Goal: Find specific page/section: Find specific page/section

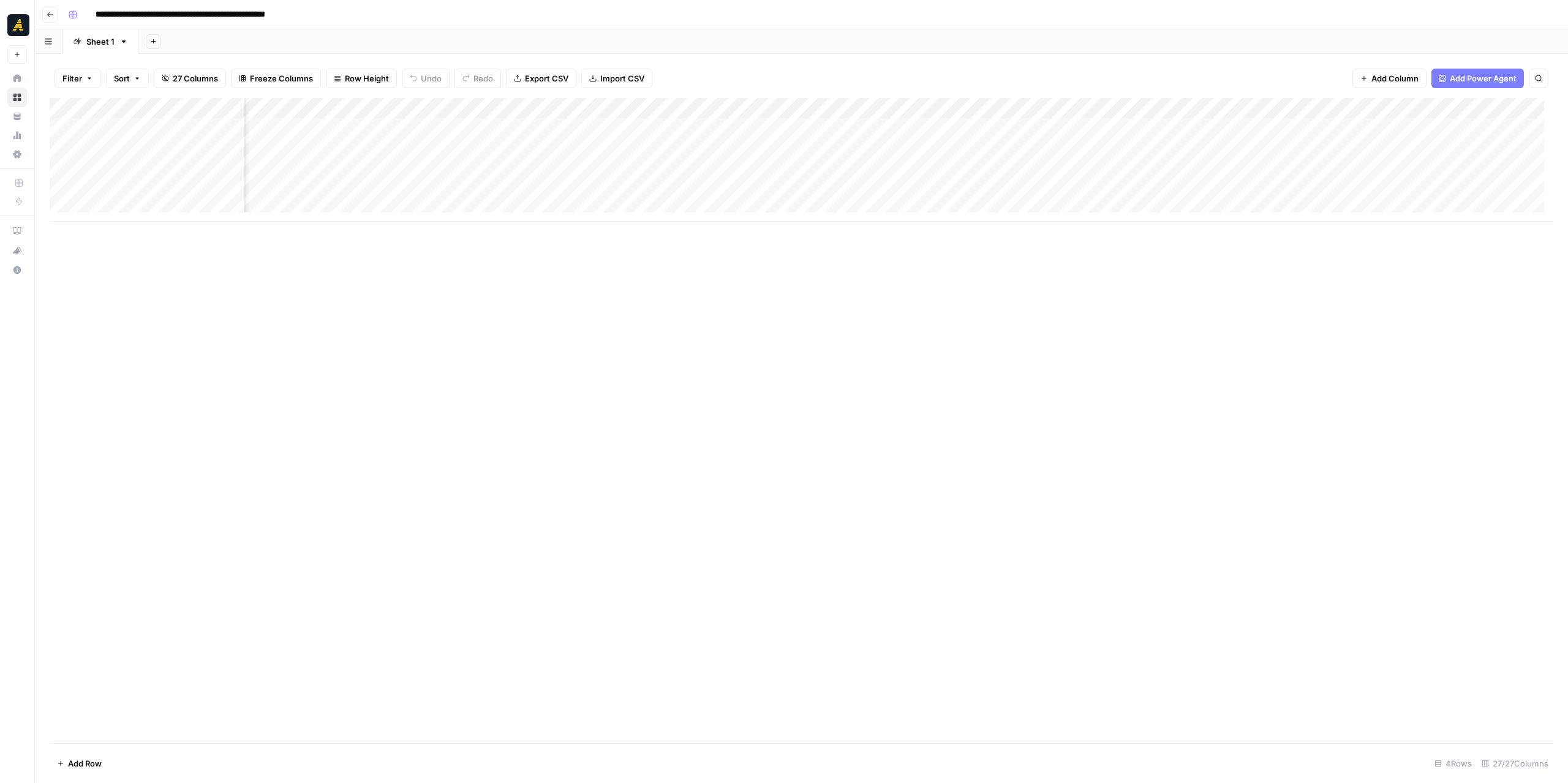
scroll to position [0, 1909]
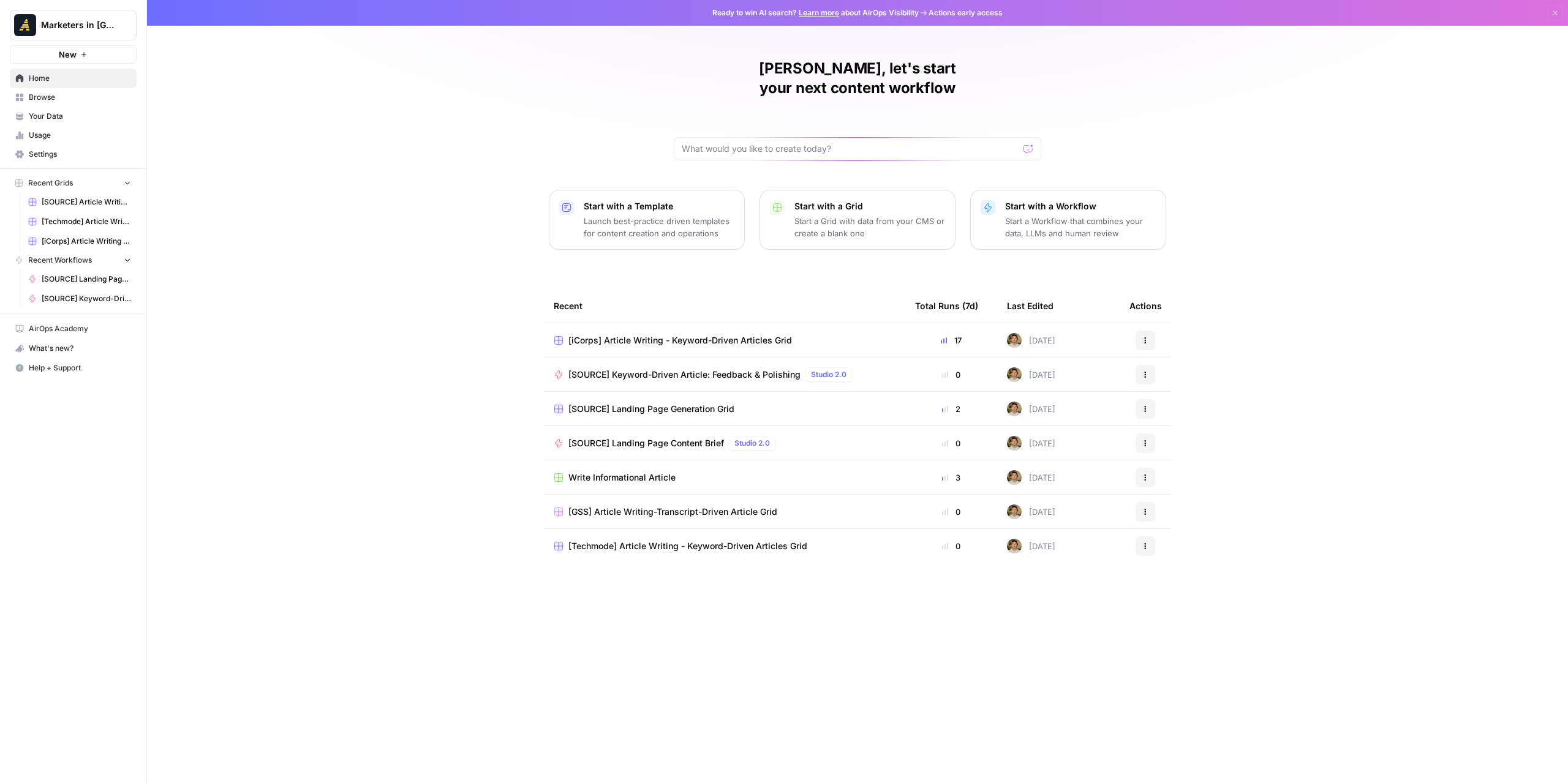
click at [60, 102] on link "Browse" at bounding box center [73, 98] width 126 height 20
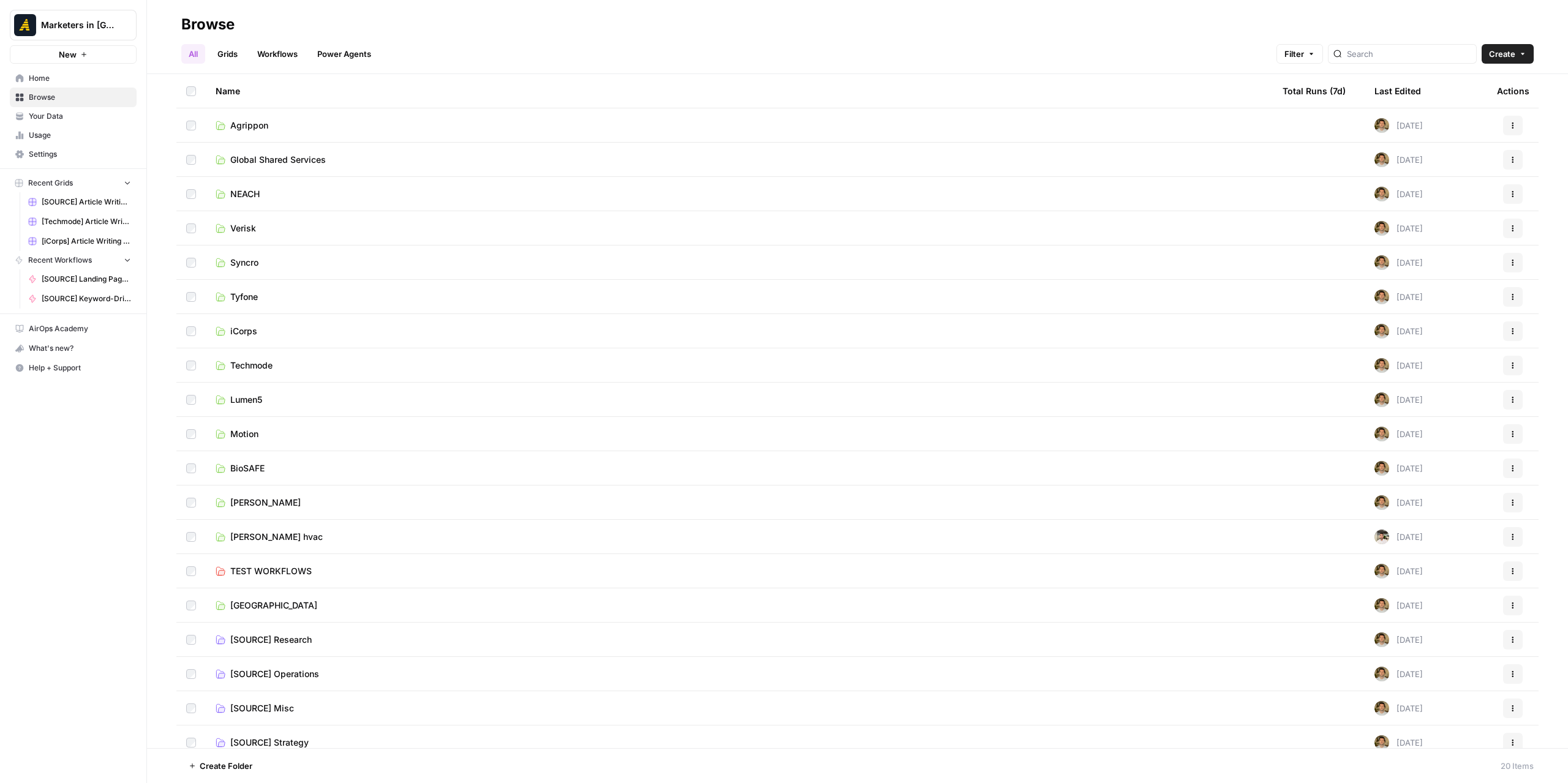
click at [293, 163] on span "Global Shared Services" at bounding box center [278, 160] width 96 height 13
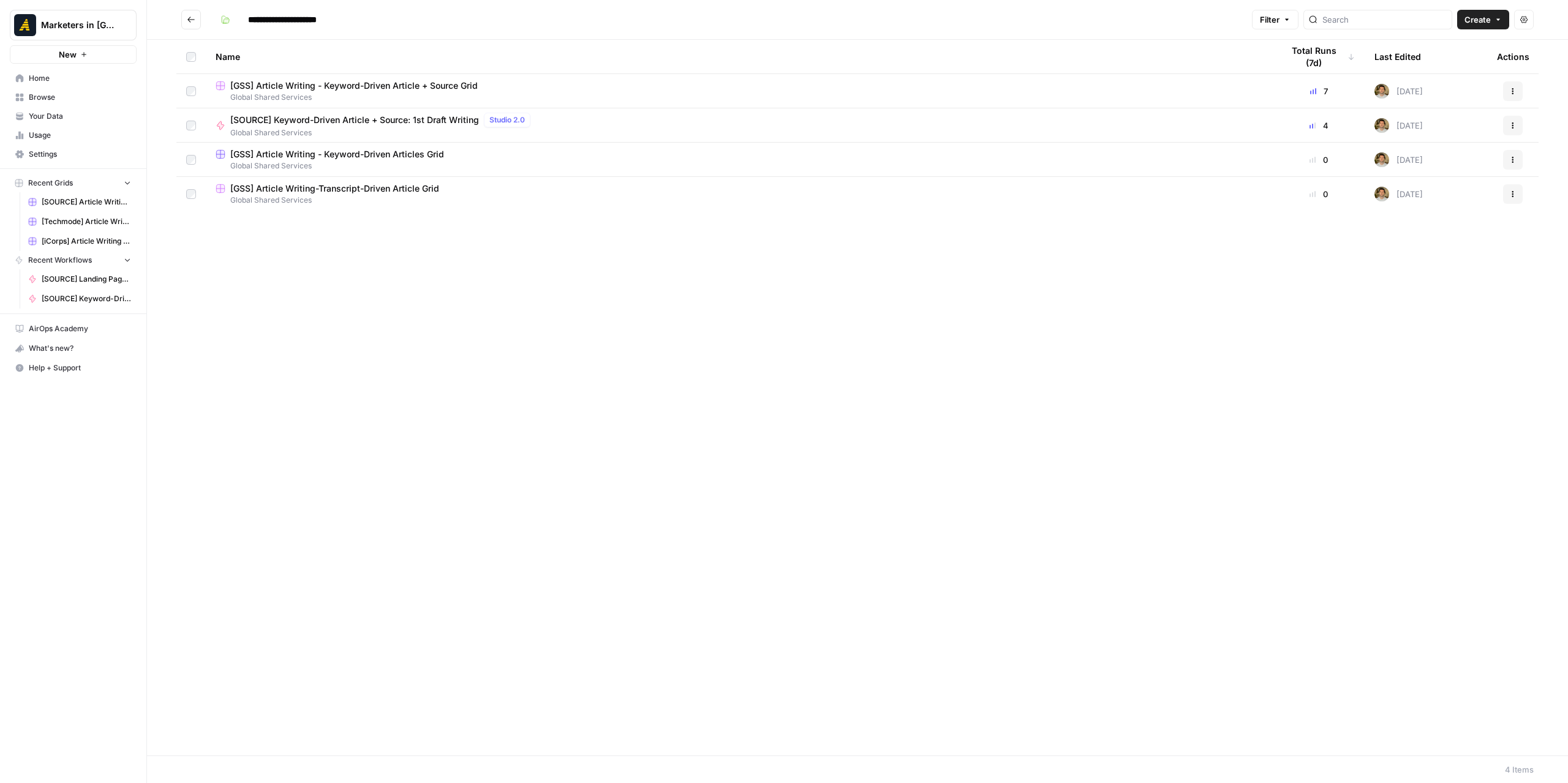
click at [189, 18] on icon "Go back" at bounding box center [191, 19] width 8 height 8
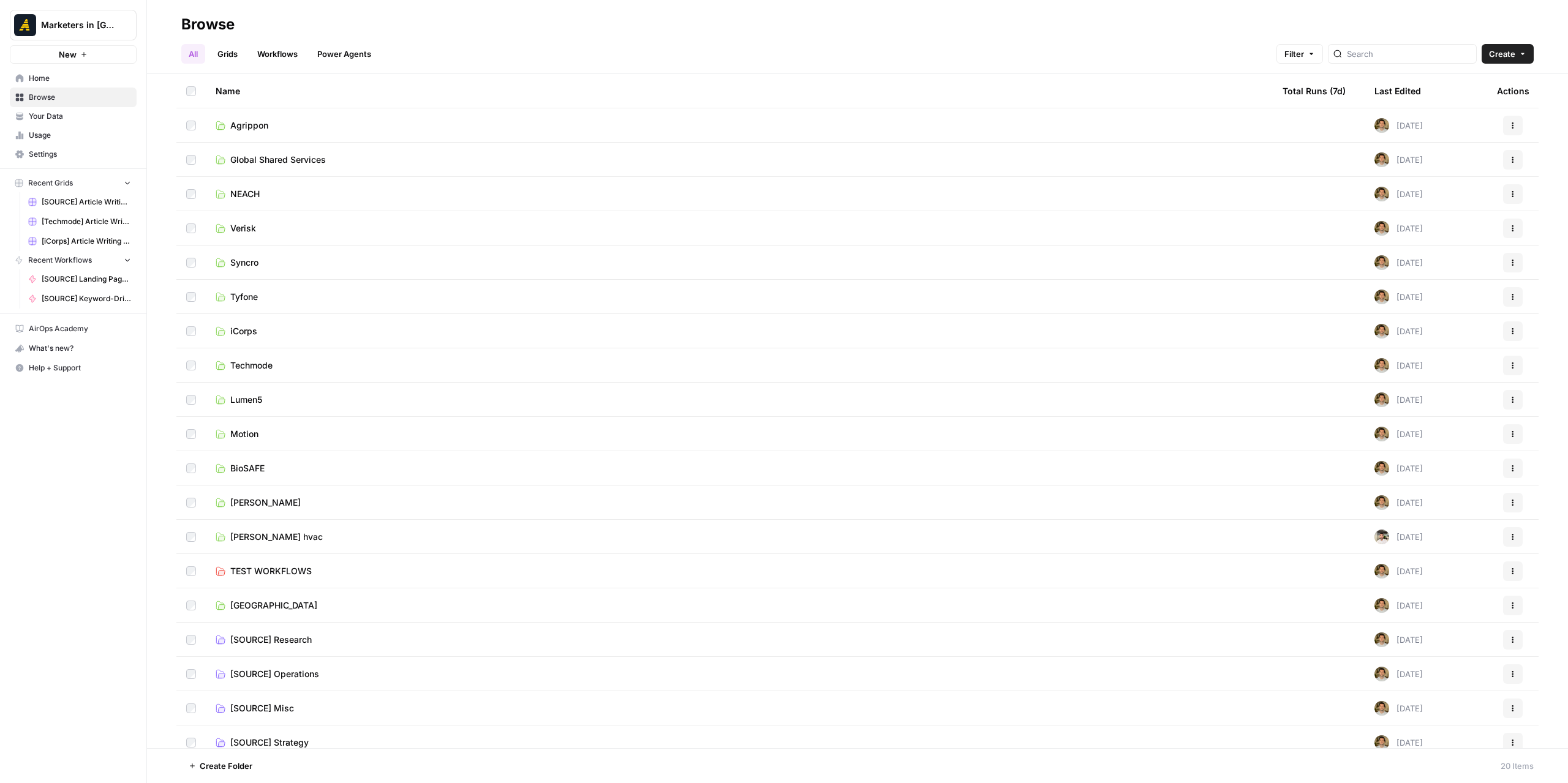
click at [248, 466] on span "BioSAFE" at bounding box center [247, 469] width 34 height 13
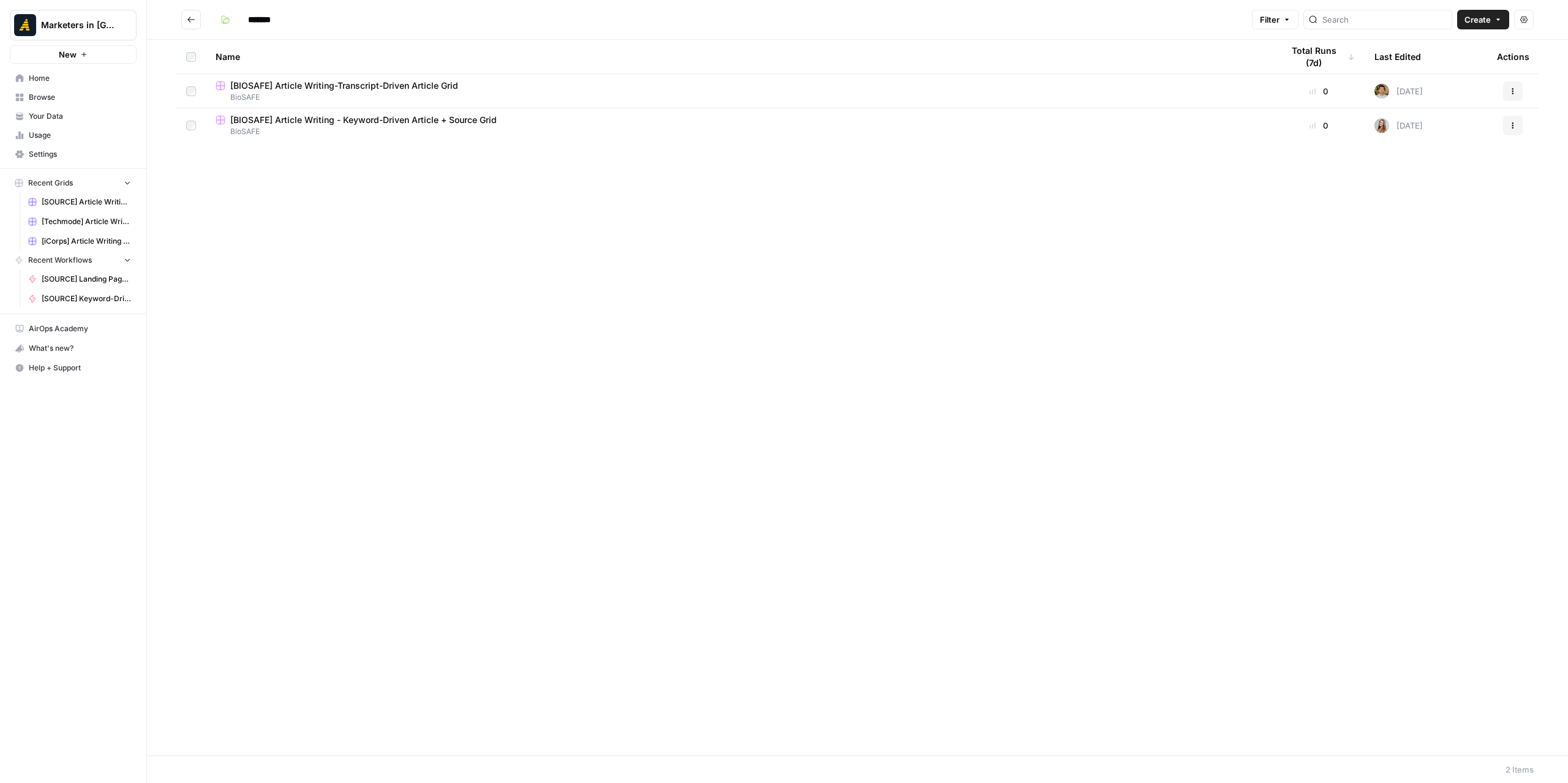
click at [363, 125] on span "[BIOSAFE] Article Writing - Keyword-Driven Article + Source Grid" at bounding box center [363, 120] width 266 height 13
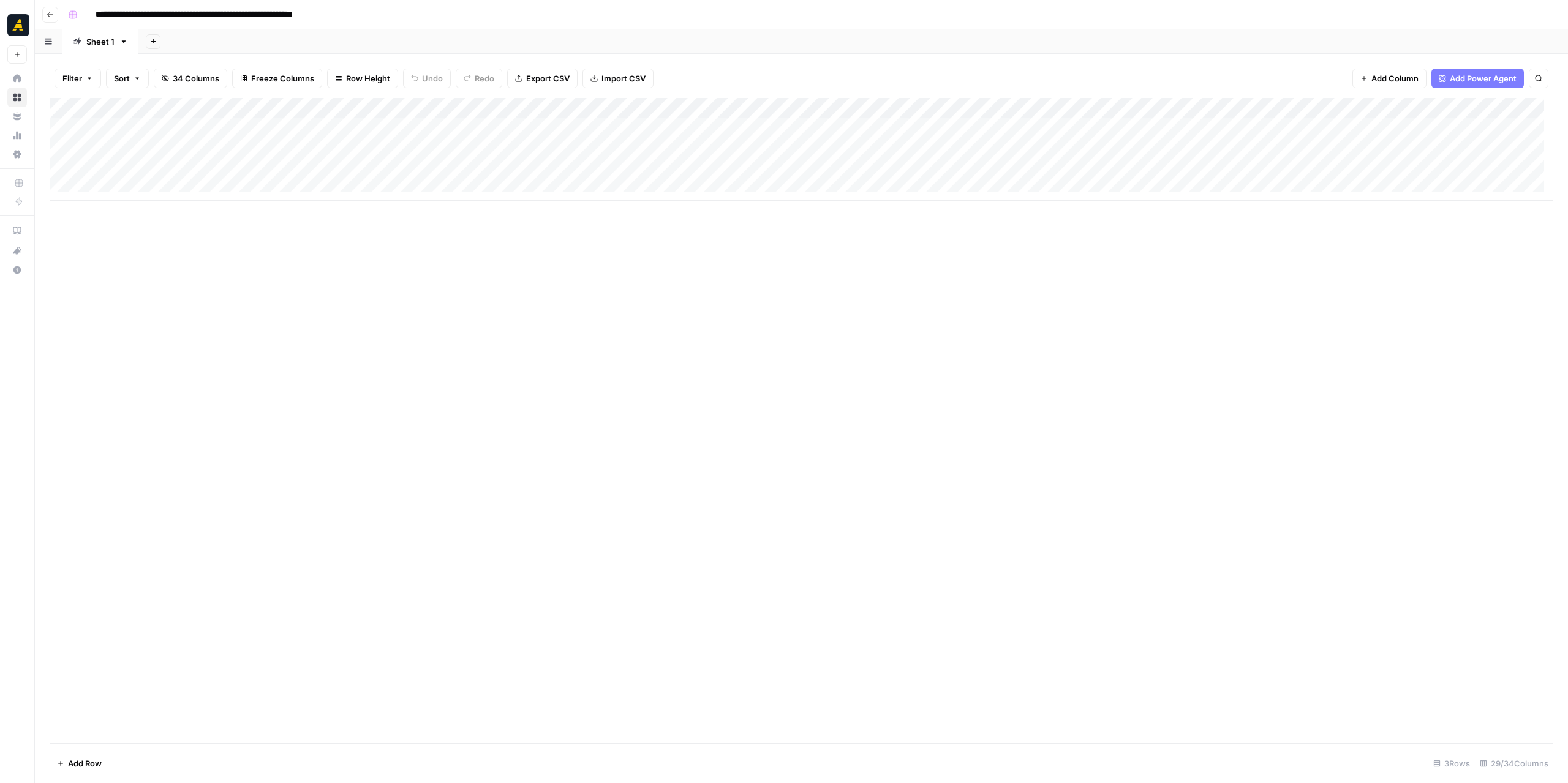
click at [51, 22] on button "Go back" at bounding box center [51, 14] width 16 height 16
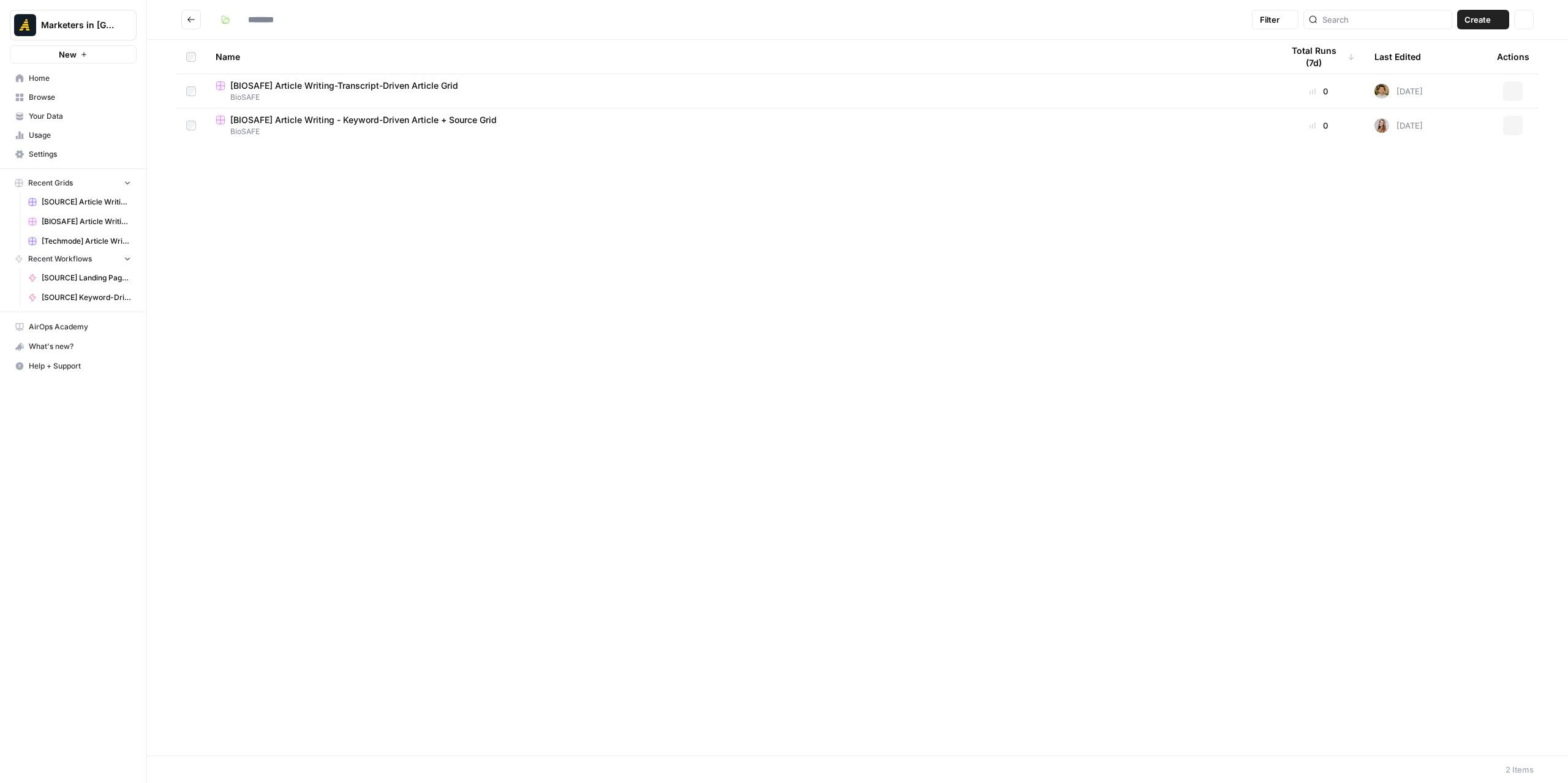
type input "*******"
click at [324, 90] on span "[BIOSAFE] Article Writing-Transcript-Driven Article Grid" at bounding box center [344, 86] width 228 height 13
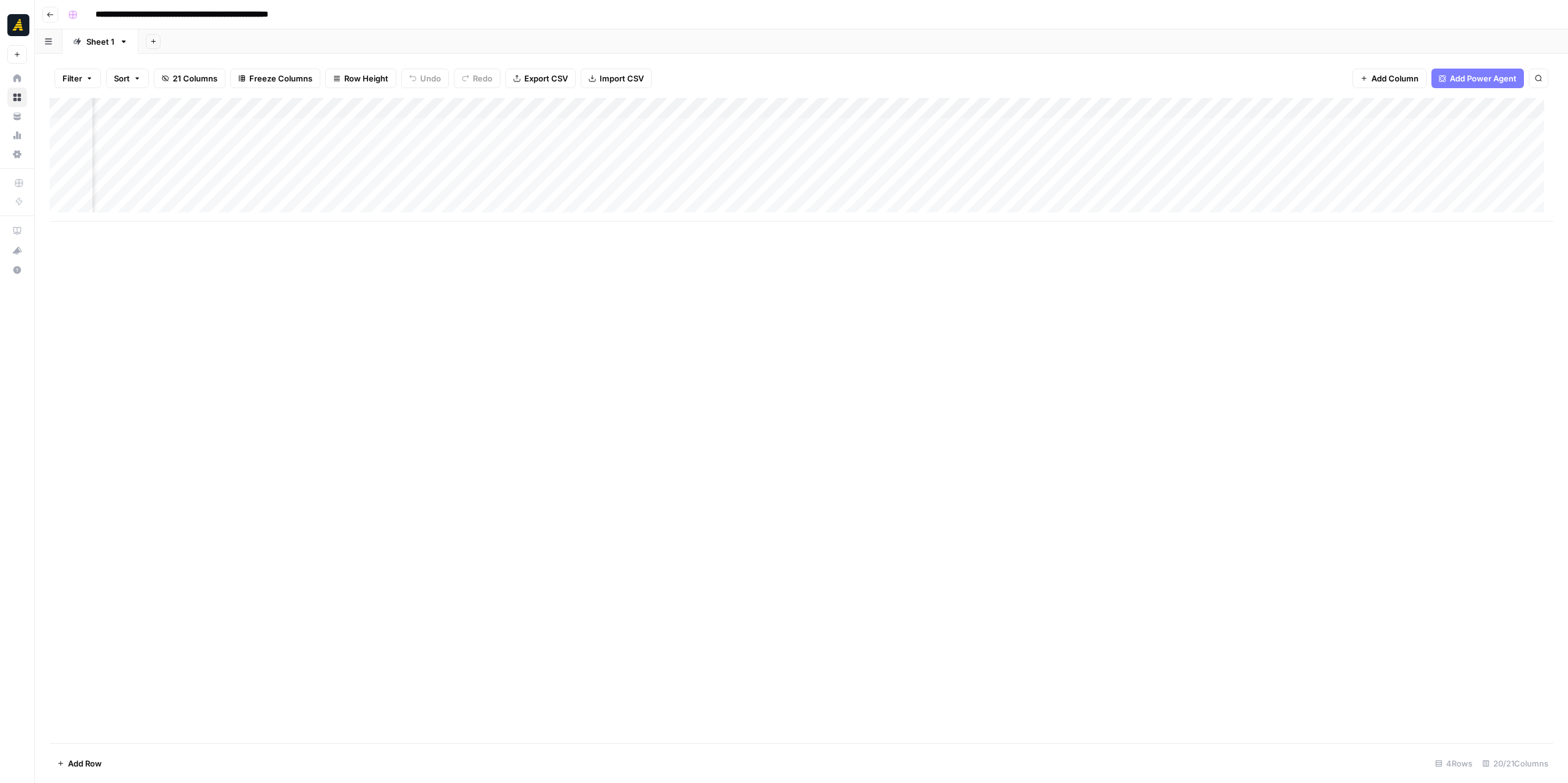
scroll to position [0, 1603]
click at [1103, 125] on div "Add Column" at bounding box center [801, 159] width 1503 height 124
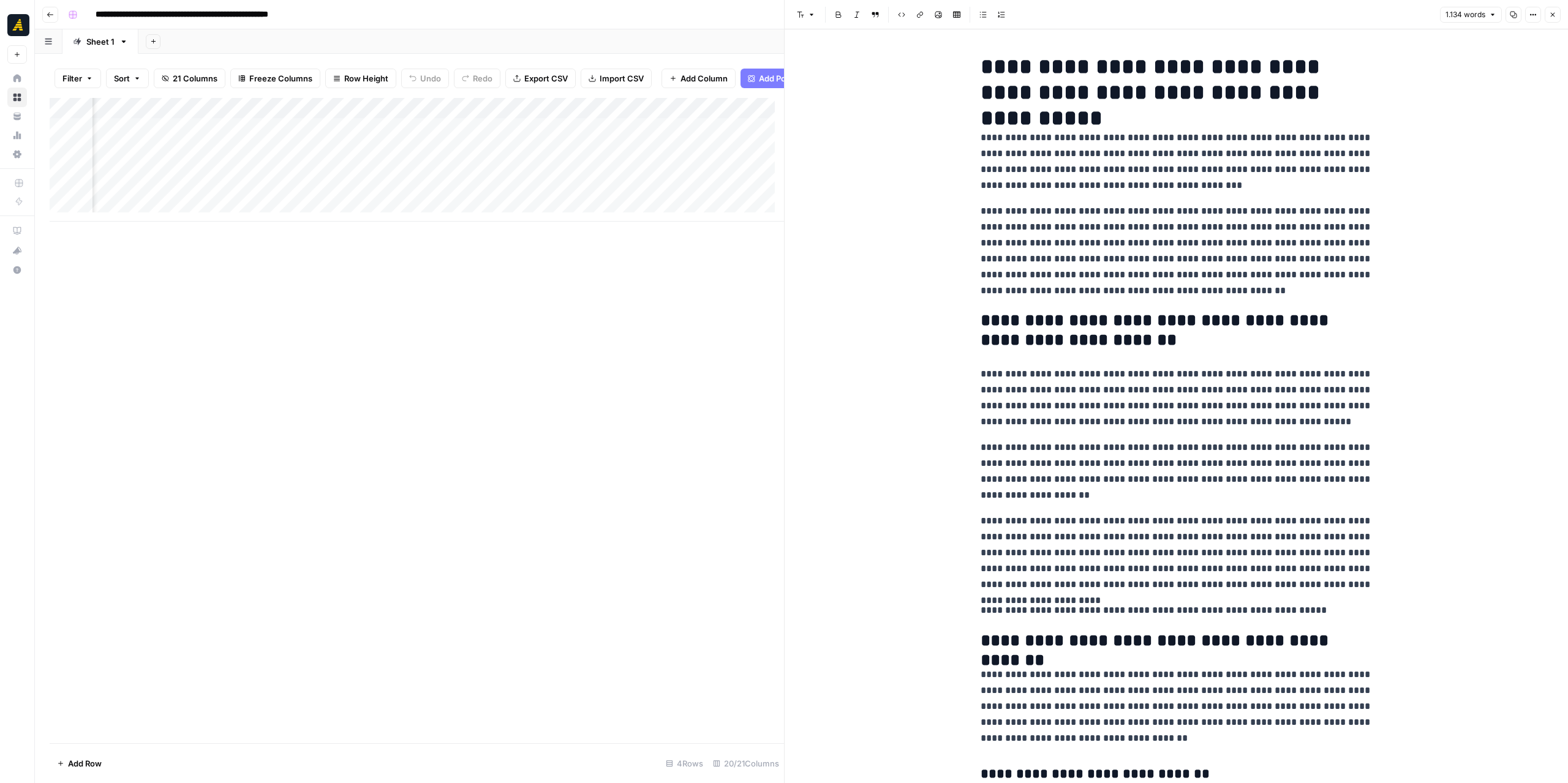
click at [1560, 9] on button "Close" at bounding box center [1553, 14] width 16 height 16
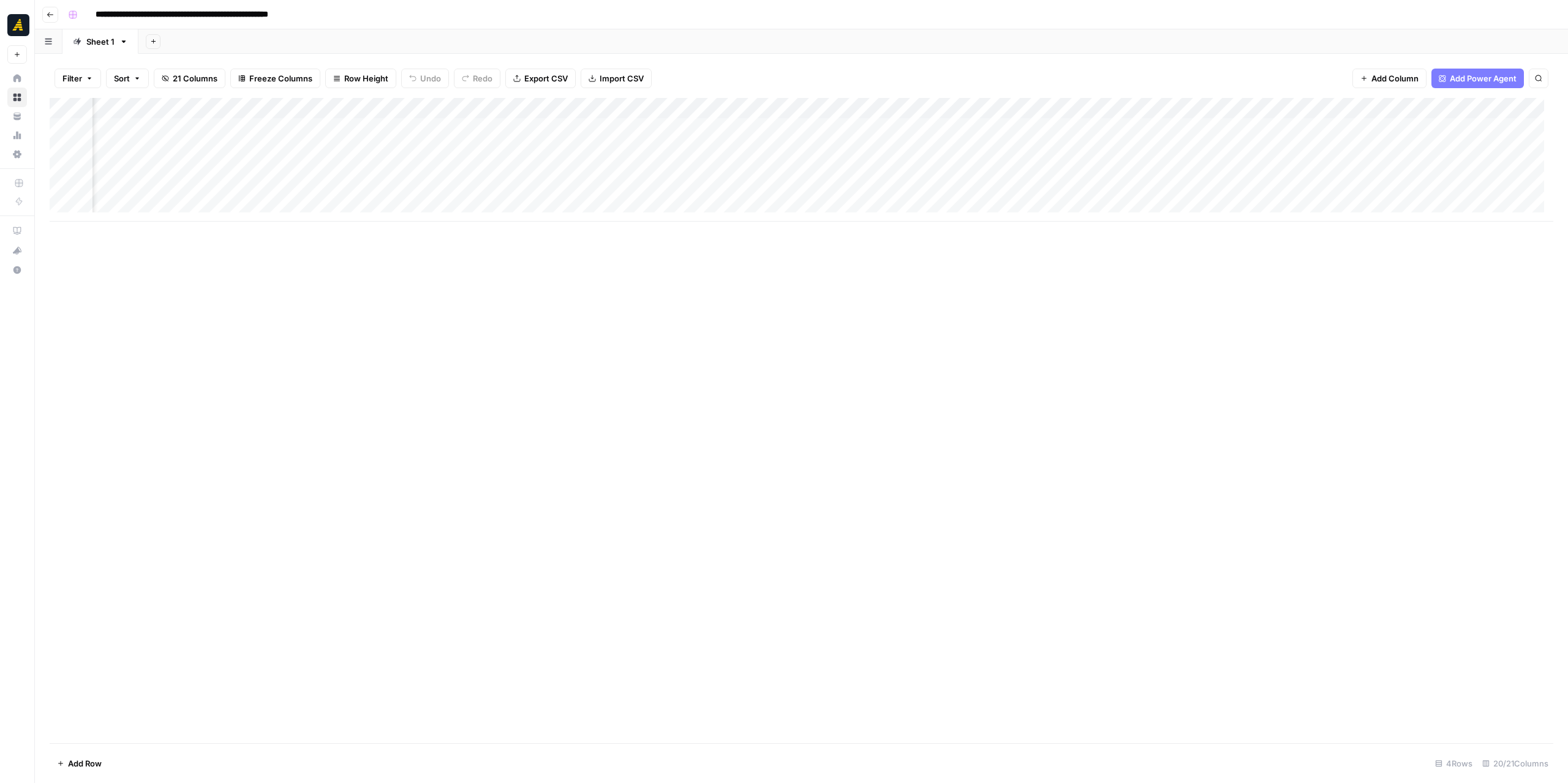
scroll to position [0, 1693]
click at [812, 107] on div "Add Column" at bounding box center [801, 159] width 1503 height 124
click at [765, 225] on span "Edit Workflow" at bounding box center [763, 228] width 107 height 13
click at [582, 126] on div "Add Column" at bounding box center [801, 159] width 1503 height 124
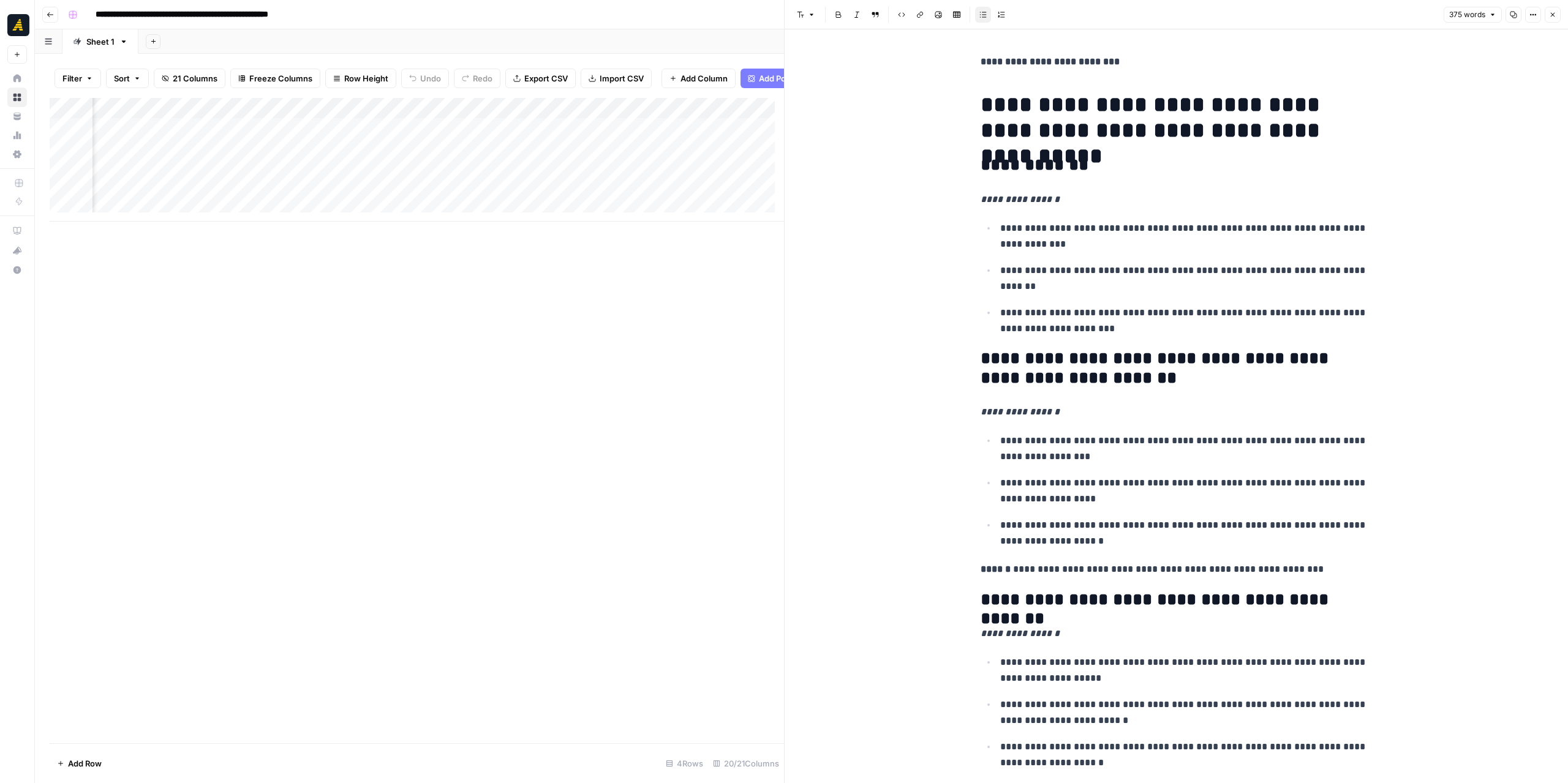
click at [1551, 14] on icon "button" at bounding box center [1553, 14] width 7 height 7
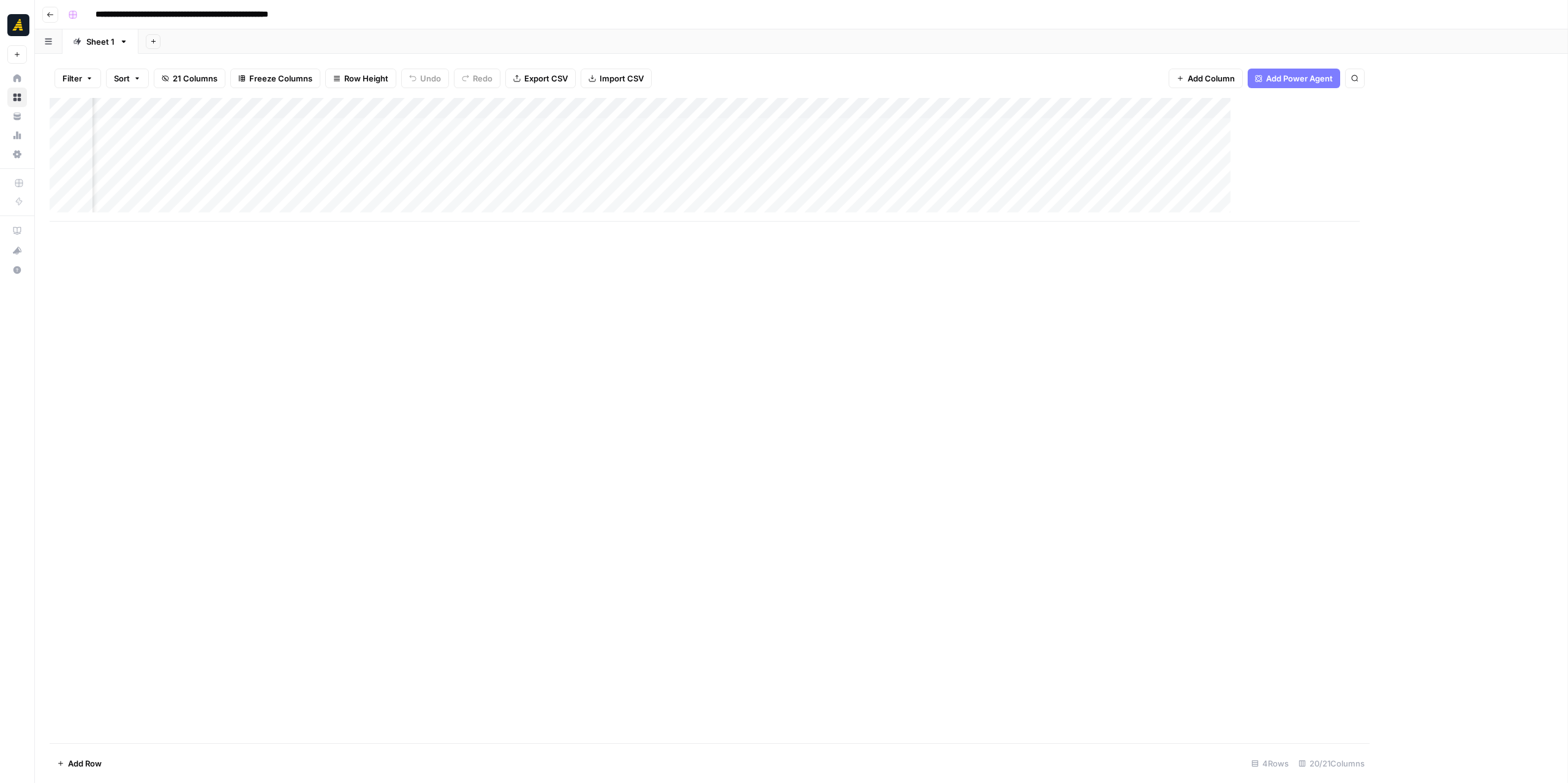
scroll to position [0, 1678]
click at [574, 111] on div "Add Column" at bounding box center [801, 159] width 1503 height 124
click at [453, 110] on div "Add Column" at bounding box center [801, 159] width 1503 height 124
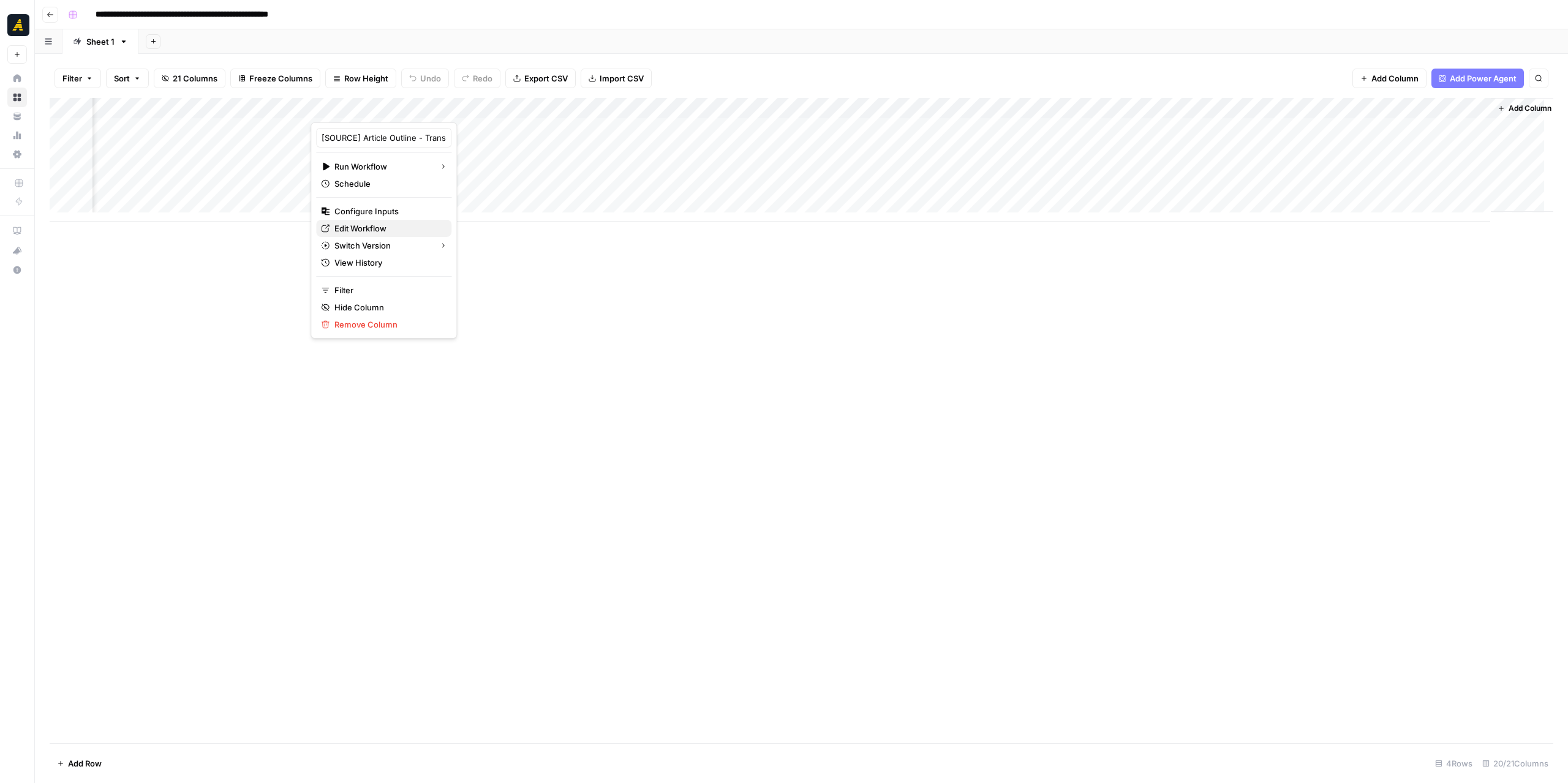
click at [364, 225] on span "Edit Workflow" at bounding box center [387, 228] width 107 height 13
click at [50, 11] on icon "button" at bounding box center [51, 14] width 7 height 7
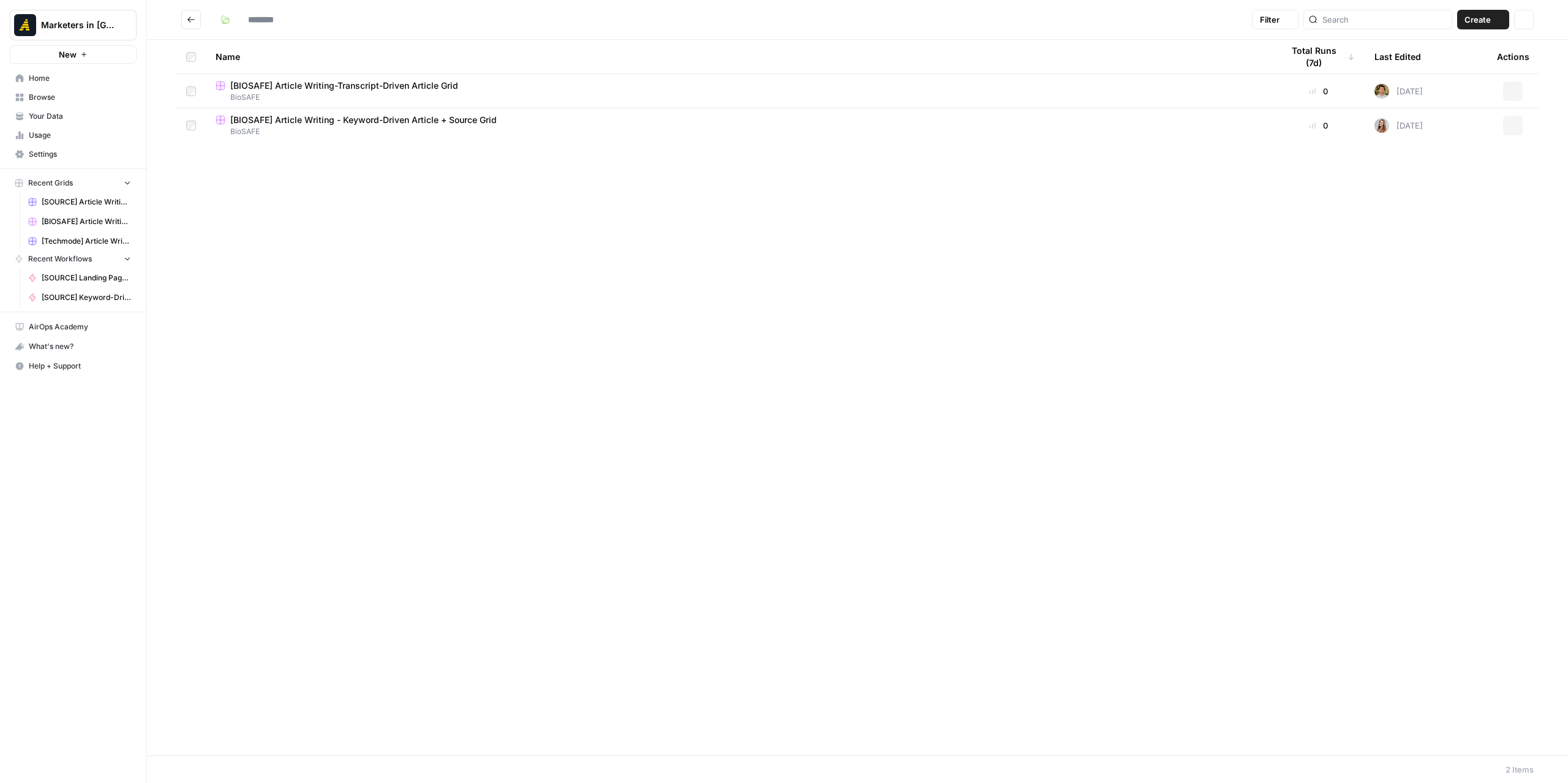
type input "*******"
click at [461, 121] on span "[BIOSAFE] Article Writing - Keyword-Driven Article + Source Grid" at bounding box center [363, 120] width 266 height 13
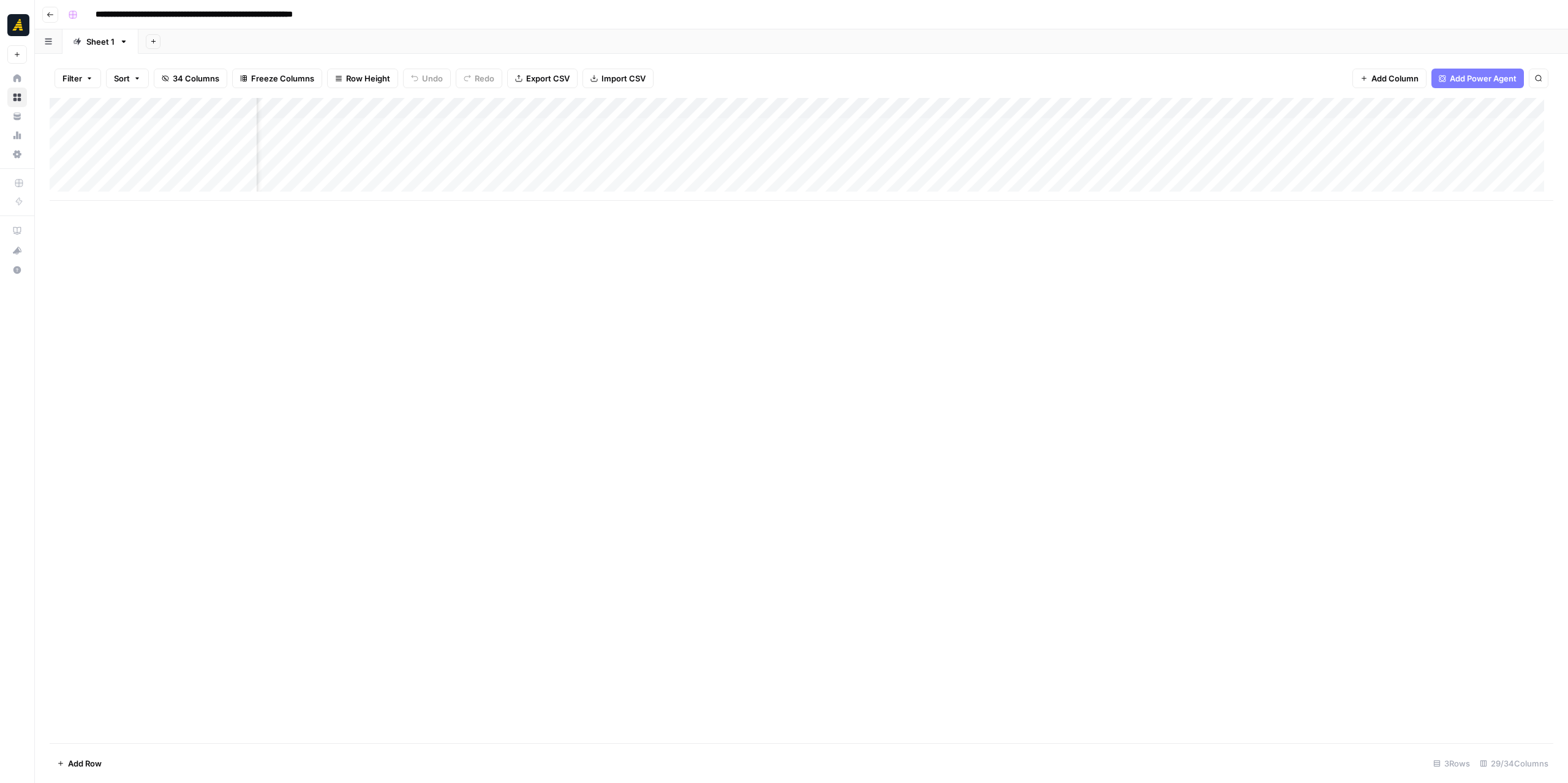
scroll to position [0, 2040]
click at [689, 144] on div "Add Column" at bounding box center [801, 149] width 1503 height 103
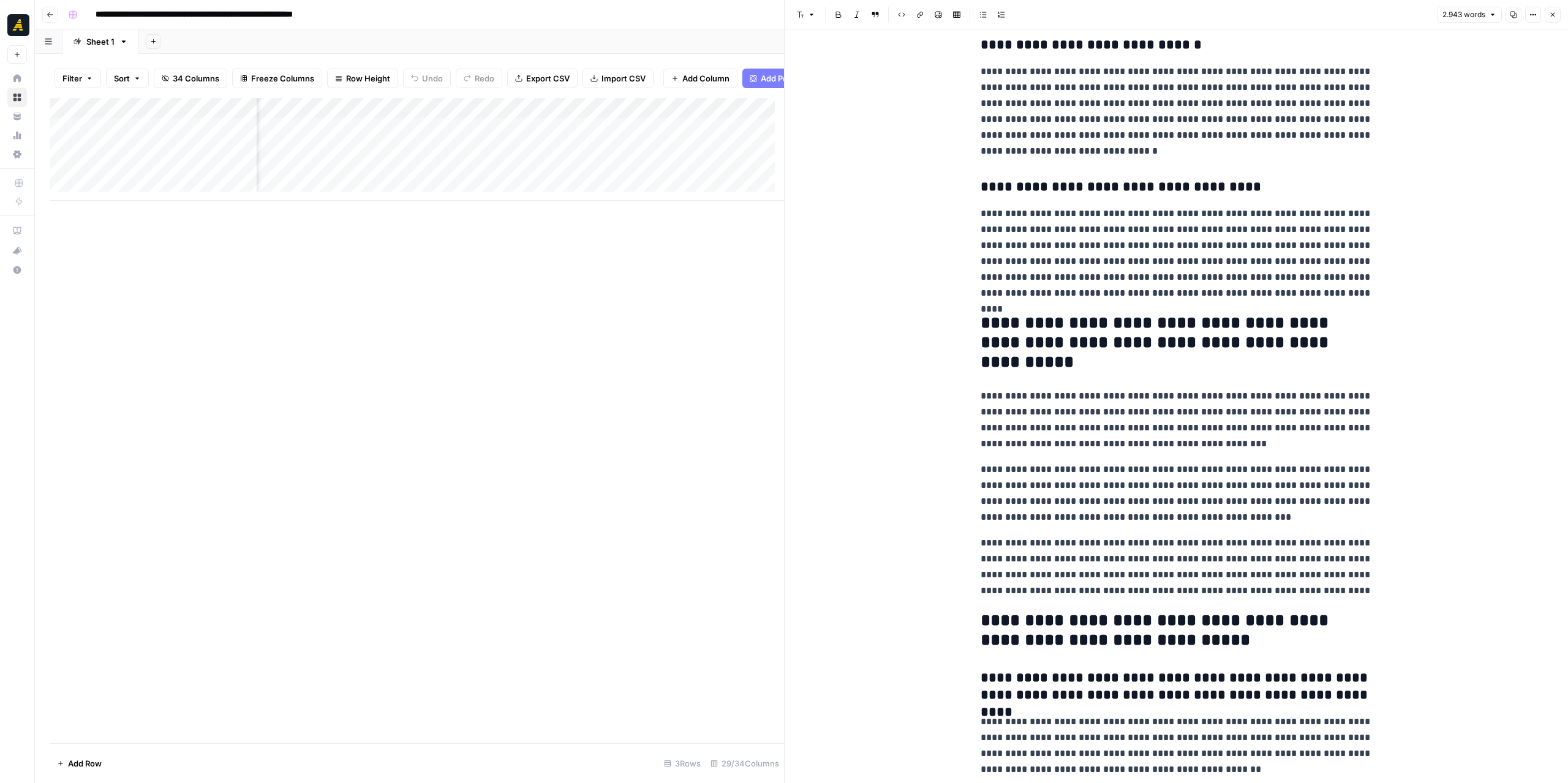
scroll to position [5560, 0]
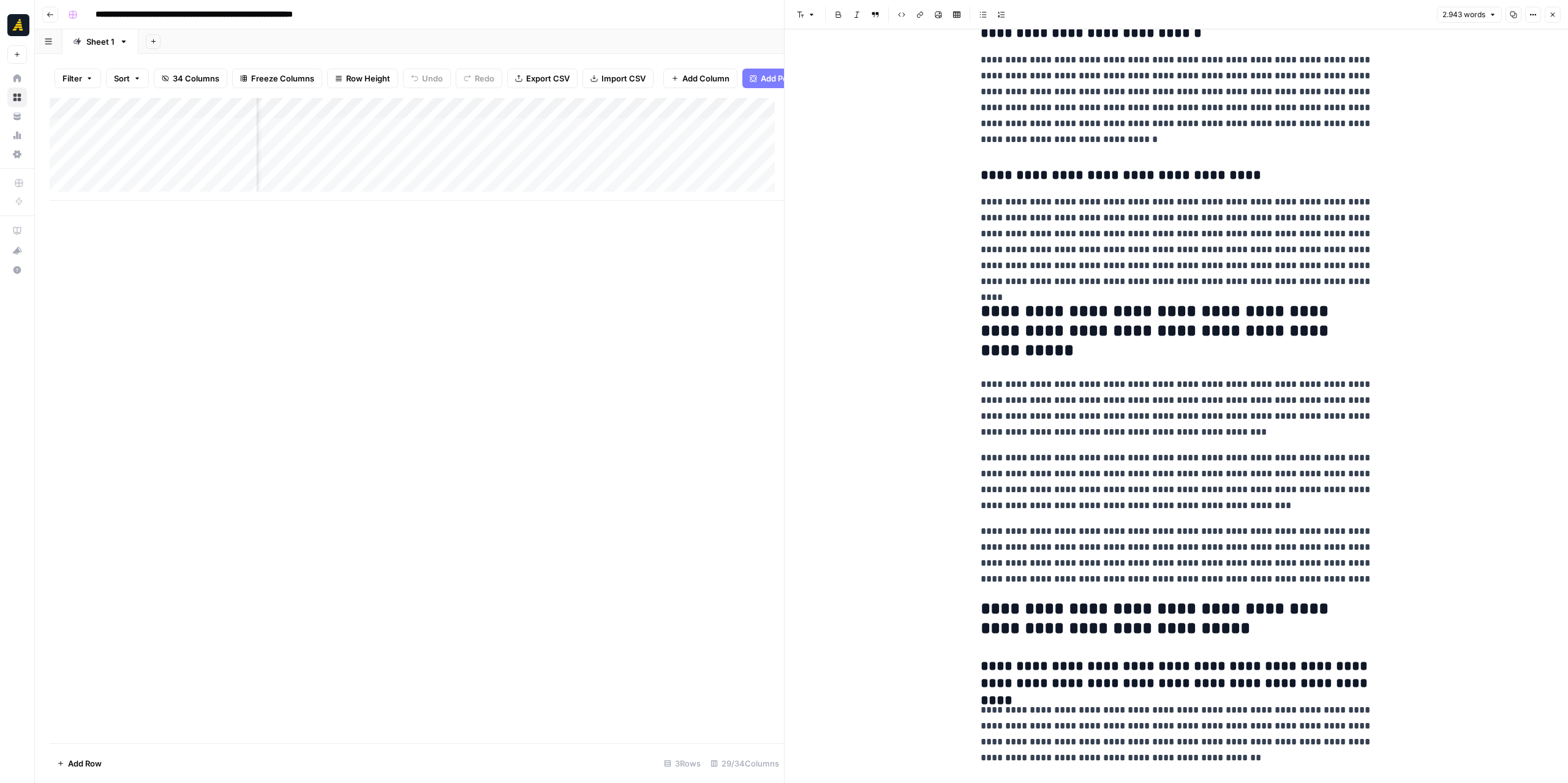
click at [1548, 6] on button "Close" at bounding box center [1553, 14] width 16 height 16
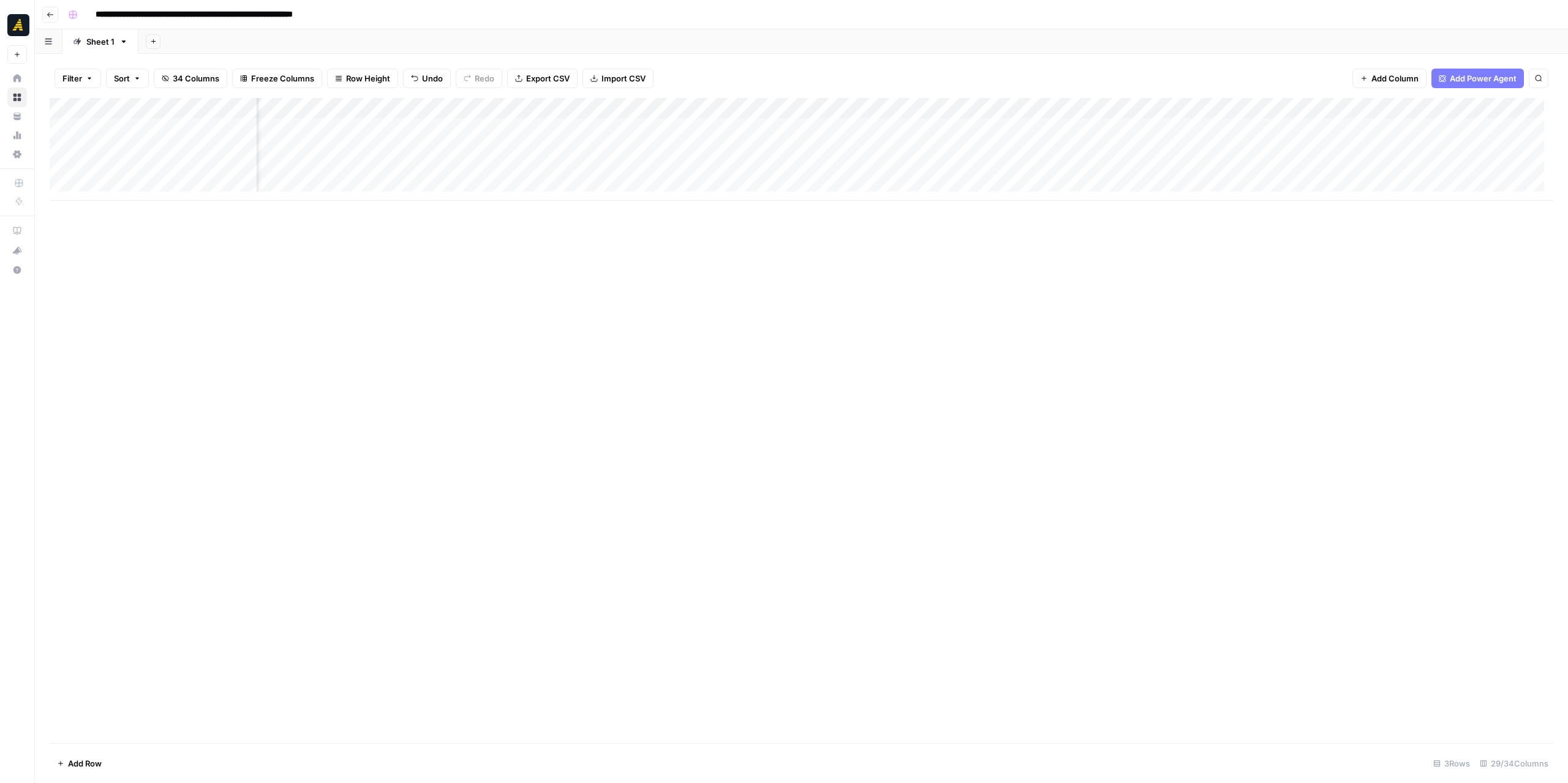
scroll to position [0, 344]
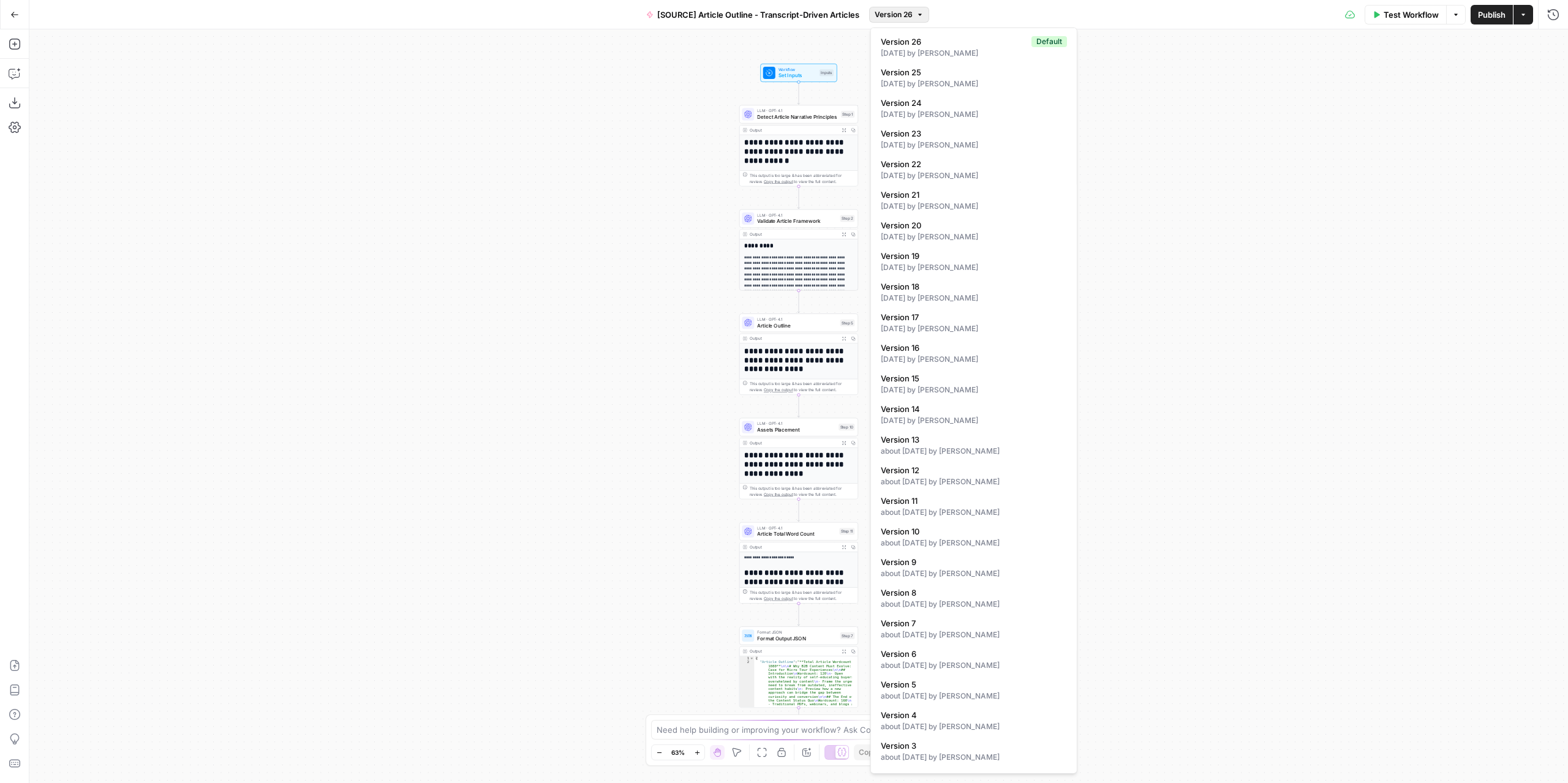
click at [895, 18] on span "Version 26" at bounding box center [893, 14] width 38 height 11
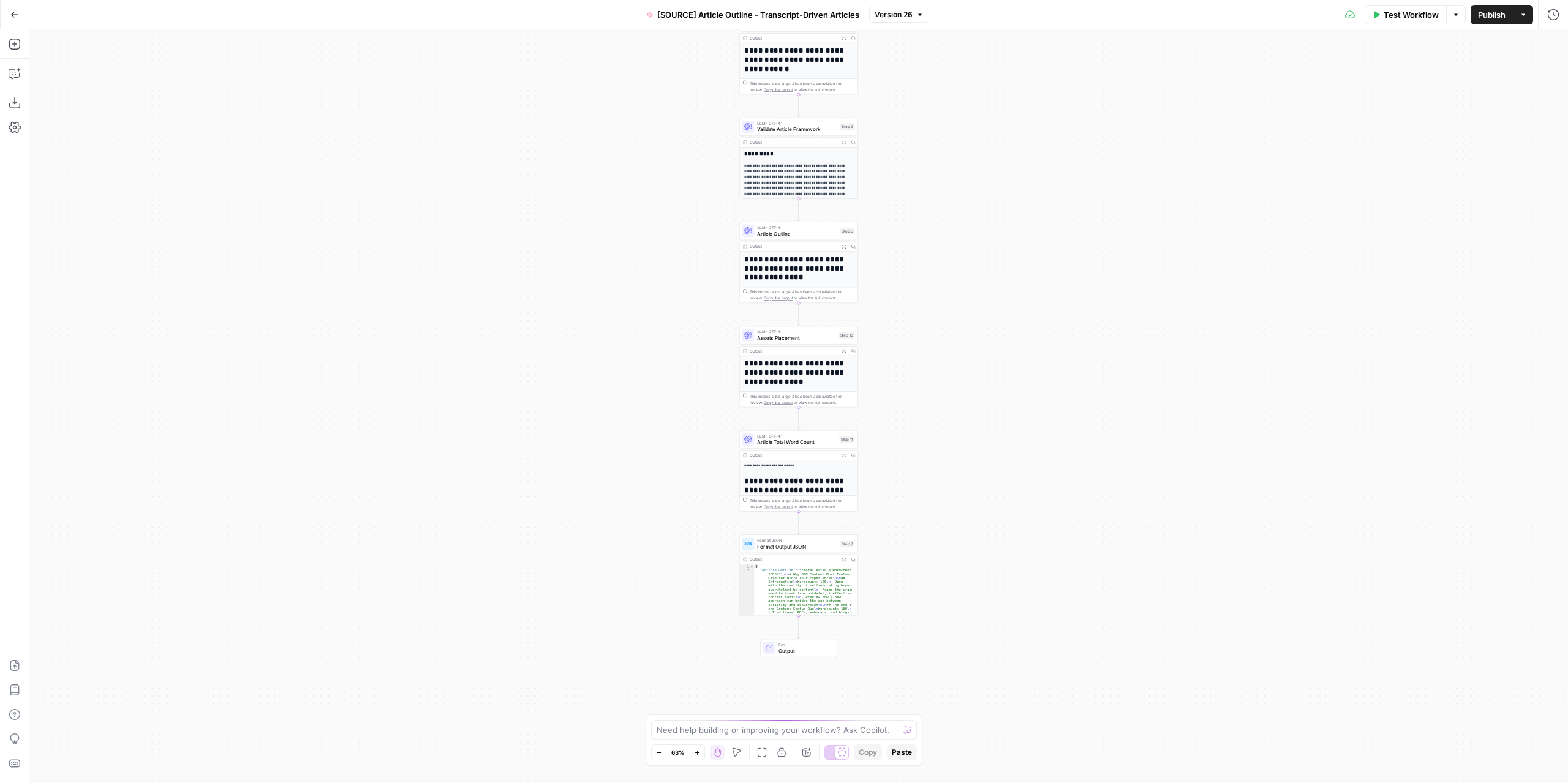
click at [812, 238] on div "LLM · GPT-4.1 Article Outline Step 5 Copy step Delete step Edit Note Test" at bounding box center [798, 230] width 119 height 18
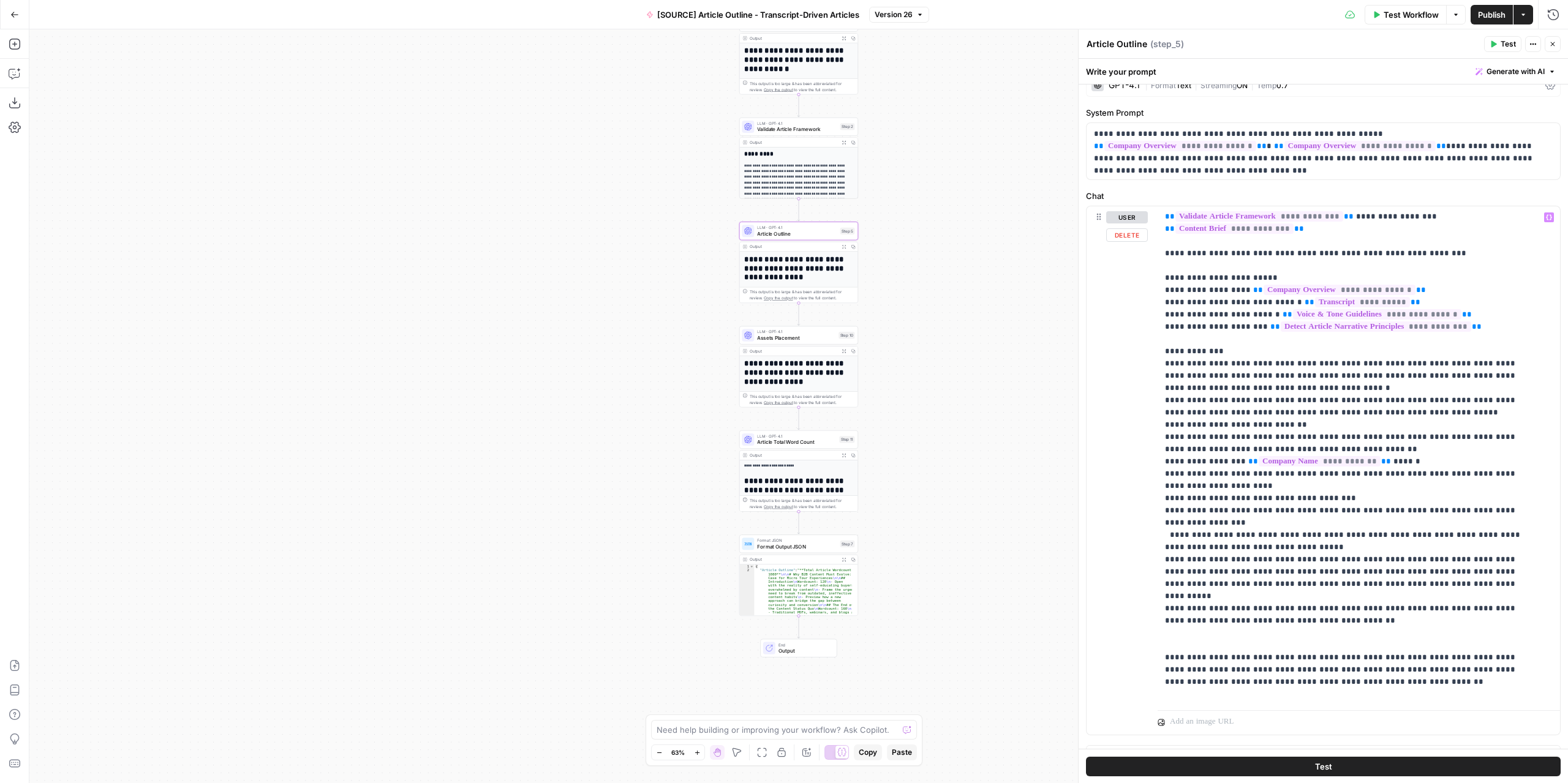
scroll to position [83, 0]
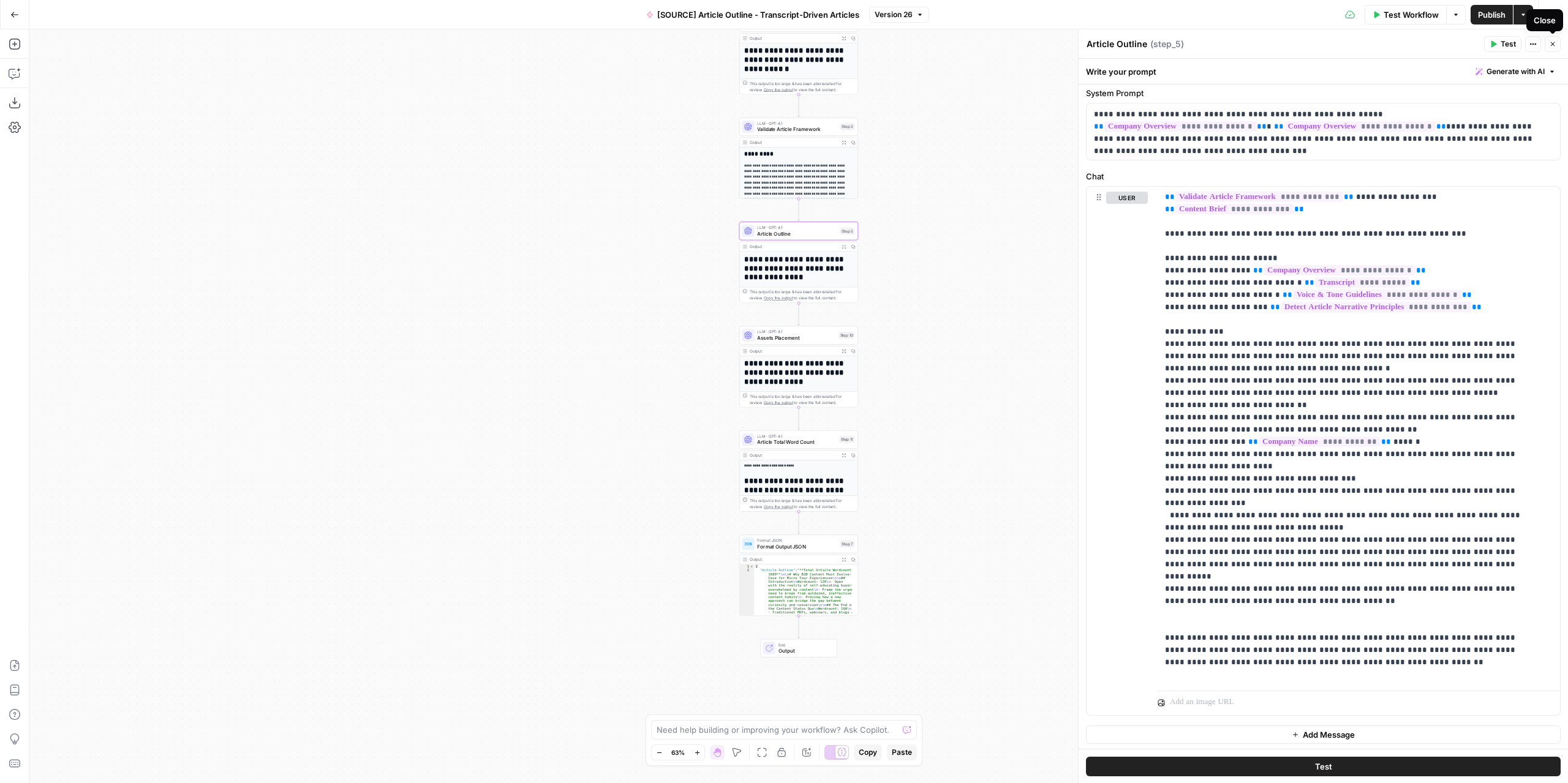
click at [1549, 40] on button "Close" at bounding box center [1553, 44] width 16 height 16
